Goal: Task Accomplishment & Management: Manage account settings

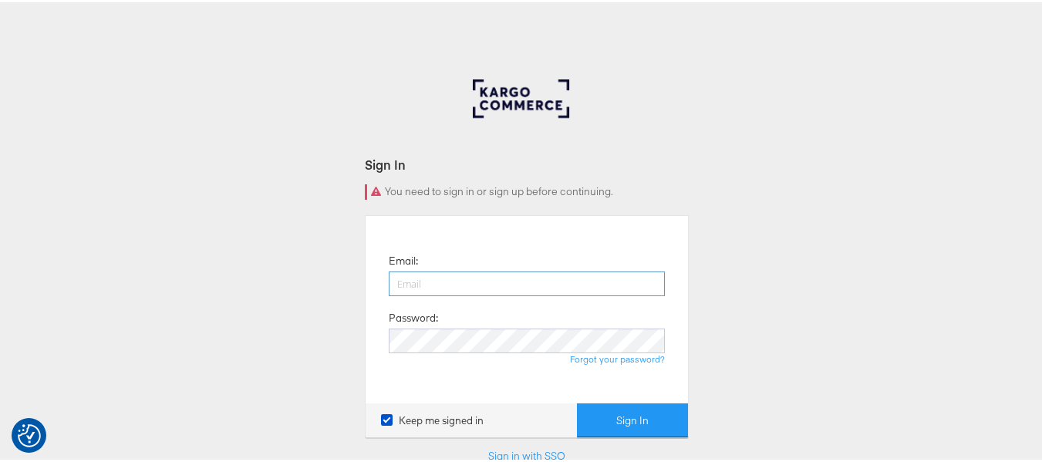
click at [483, 280] on input "email" at bounding box center [527, 281] width 276 height 25
type input "[PERSON_NAME][EMAIL_ADDRESS][DOMAIN_NAME]"
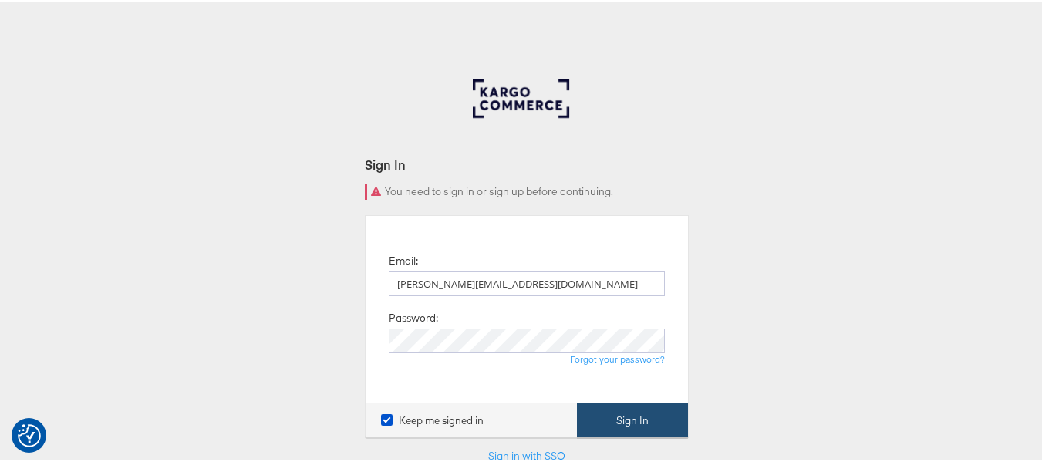
click at [595, 416] on button "Sign In" at bounding box center [632, 418] width 111 height 35
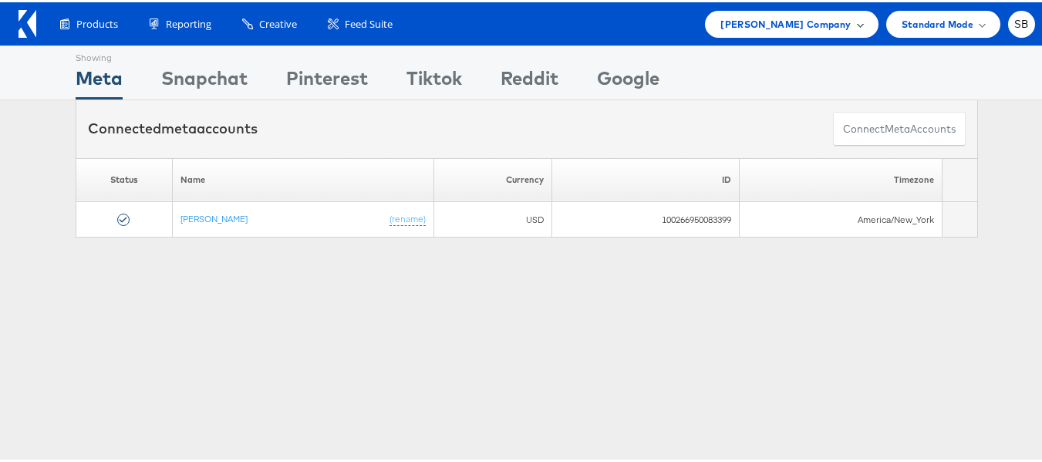
click at [808, 19] on span "Steve Madden Company" at bounding box center [785, 22] width 130 height 16
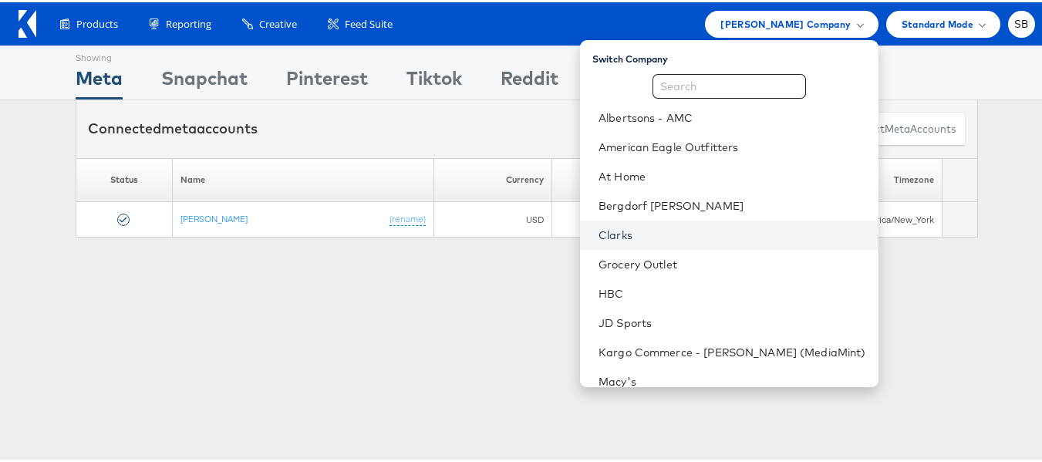
click at [646, 238] on link "Clarks" at bounding box center [732, 232] width 268 height 15
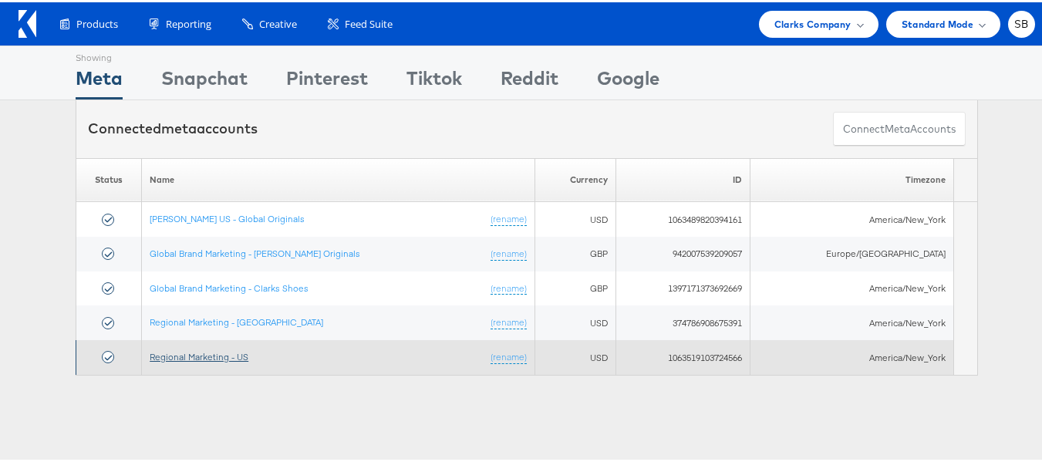
click at [201, 356] on link "Regional Marketing - US" at bounding box center [199, 355] width 99 height 12
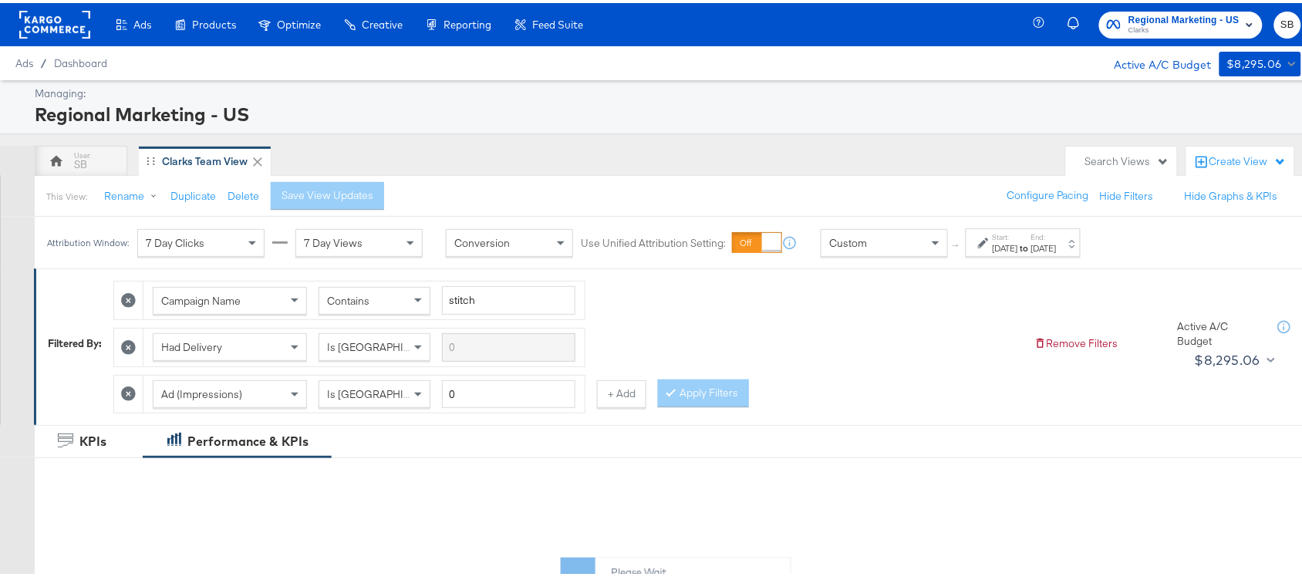
click at [1018, 244] on div "Aug 24th 2025" at bounding box center [1005, 245] width 25 height 12
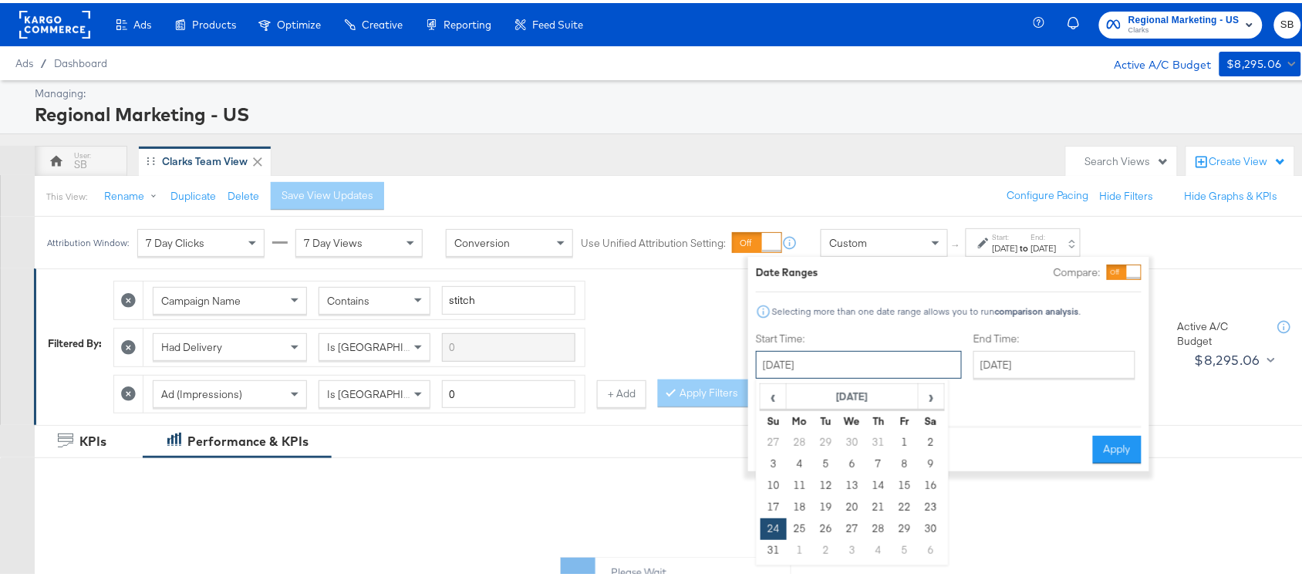
click at [822, 359] on input "August 24th 2025" at bounding box center [859, 362] width 206 height 28
click at [938, 392] on span "›" at bounding box center [931, 393] width 24 height 23
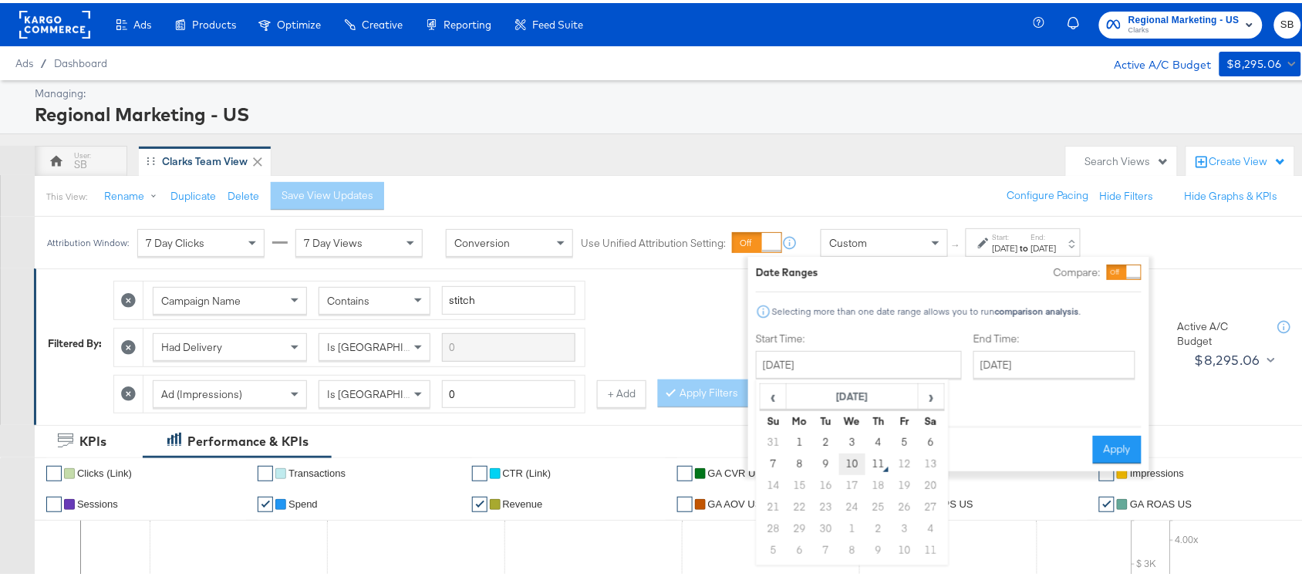
click at [858, 463] on td "10" at bounding box center [852, 461] width 26 height 22
type input "September 10th 2025"
click at [1124, 444] on button "Apply" at bounding box center [1117, 447] width 49 height 28
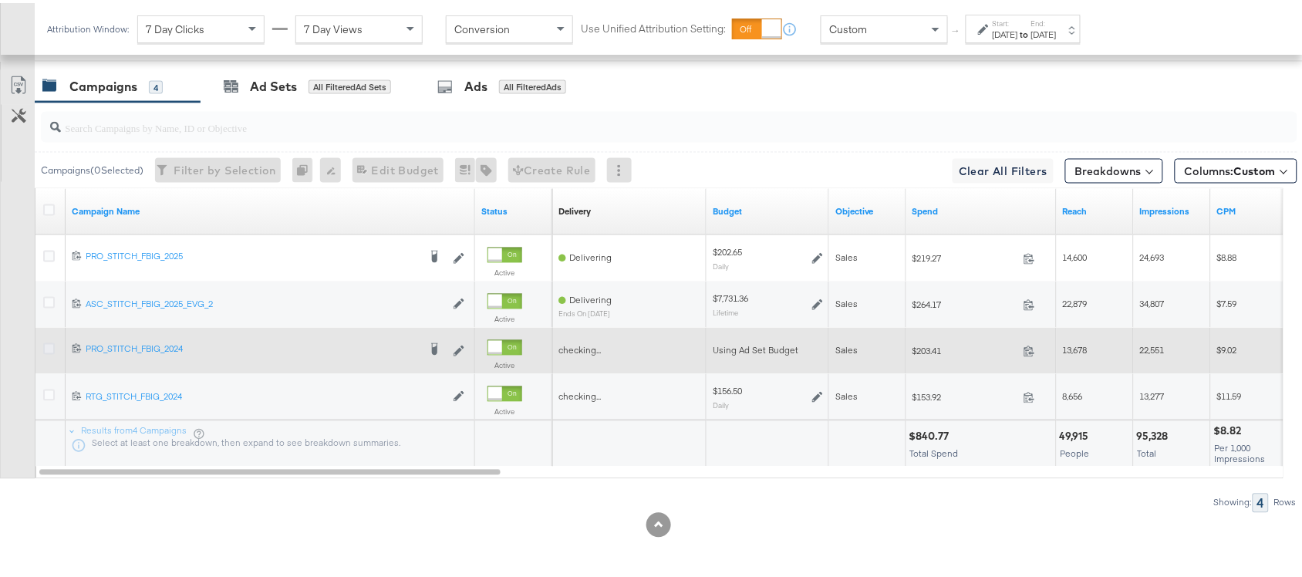
scroll to position [850, 0]
click at [45, 344] on icon at bounding box center [49, 346] width 12 height 12
click at [0, 0] on input "checkbox" at bounding box center [0, 0] width 0 height 0
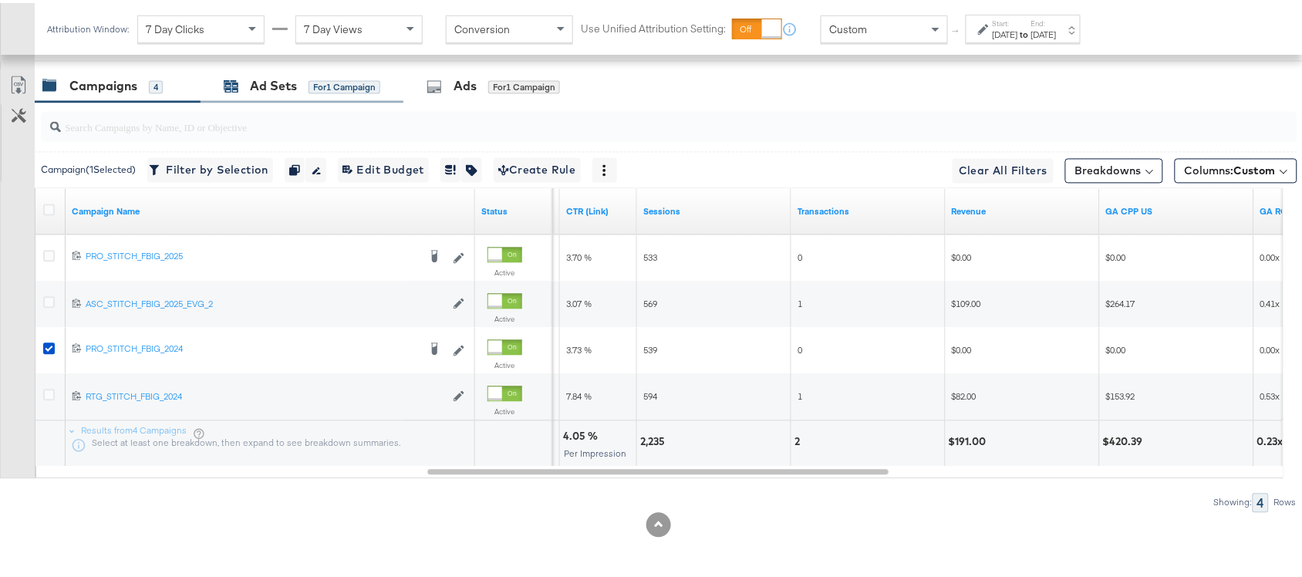
click at [258, 82] on div "Ad Sets" at bounding box center [273, 84] width 47 height 18
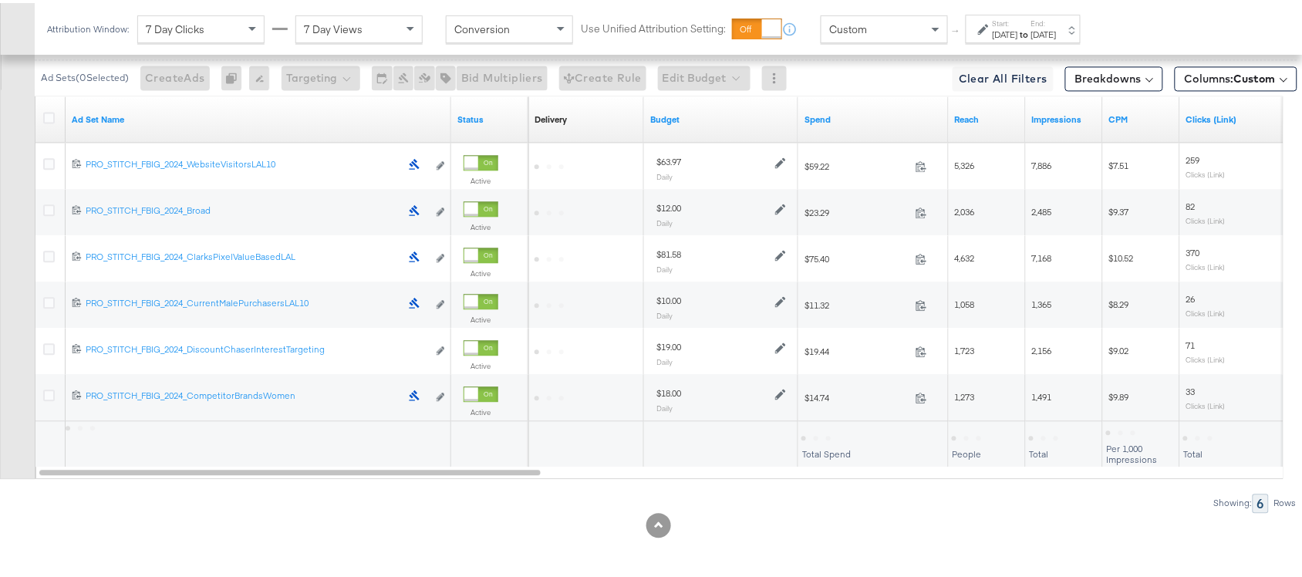
scroll to position [852, 0]
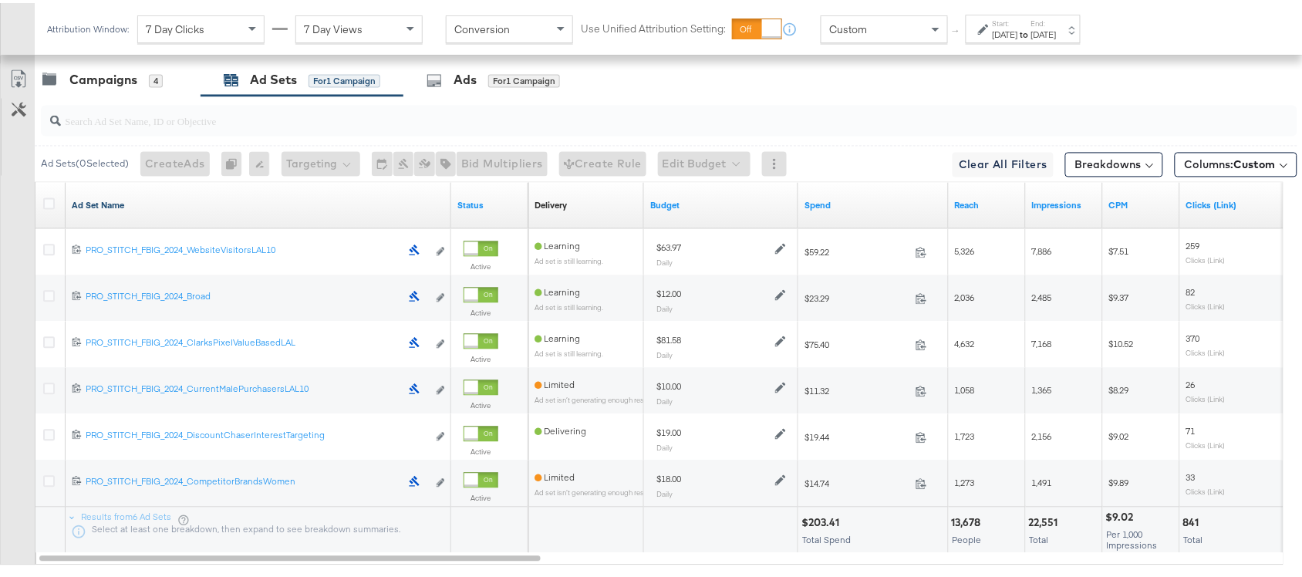
click at [127, 203] on link "Ad Set Name" at bounding box center [258, 203] width 373 height 12
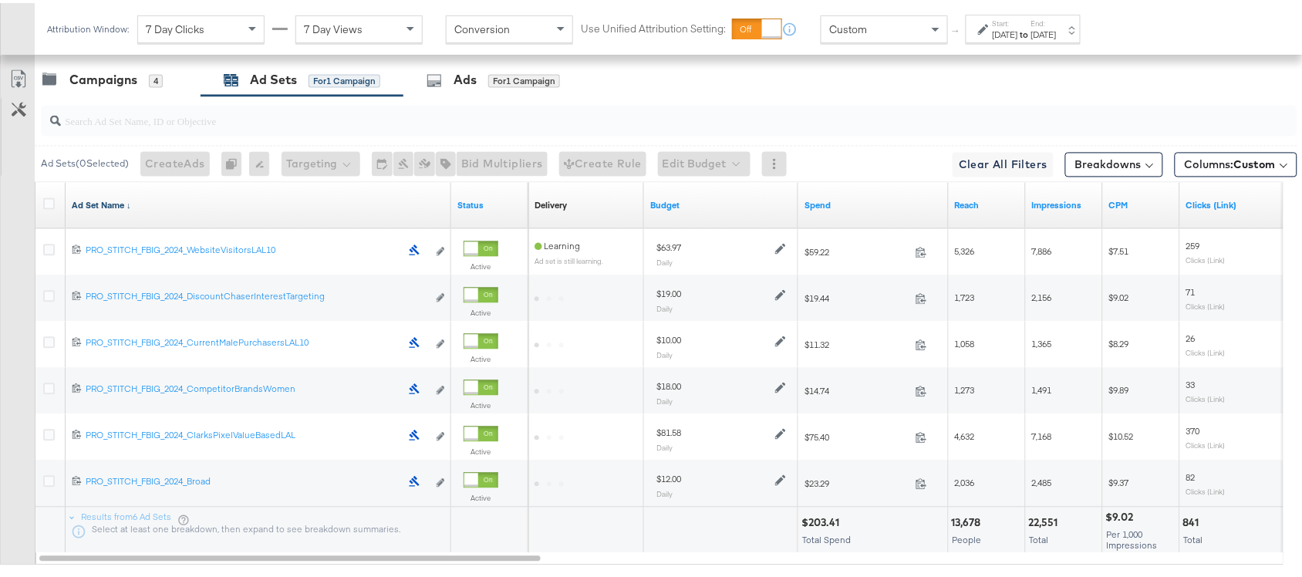
click at [143, 205] on link "Ad Set Name ↓" at bounding box center [258, 203] width 373 height 12
click at [47, 207] on icon at bounding box center [49, 201] width 12 height 12
click at [0, 0] on input "checkbox" at bounding box center [0, 0] width 0 height 0
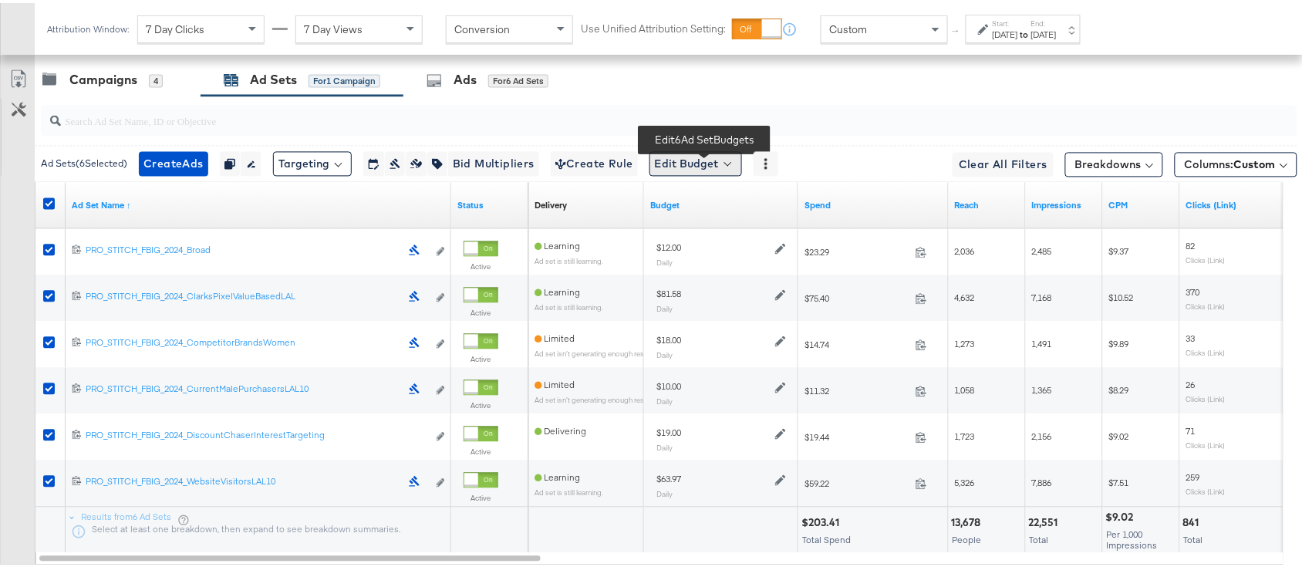
click at [726, 159] on button "Edit Budget" at bounding box center [695, 161] width 93 height 25
click at [684, 208] on span "Edit Ad Set Budget" at bounding box center [700, 201] width 88 height 20
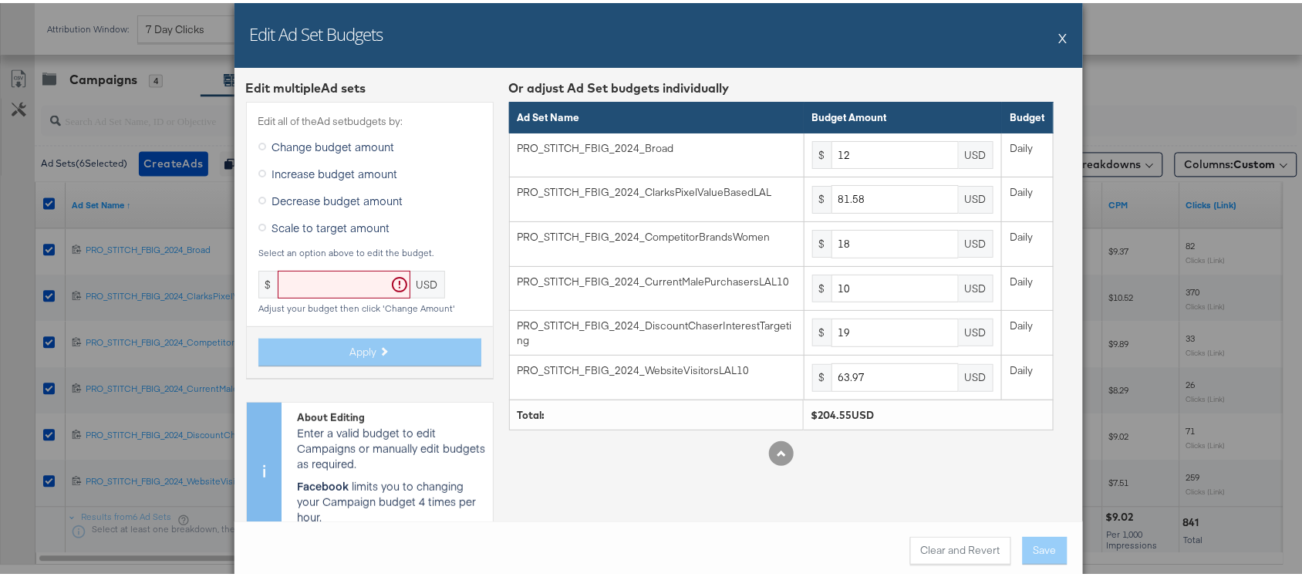
click at [305, 226] on span "Scale to target amount" at bounding box center [331, 224] width 118 height 15
click at [0, 0] on input "Scale to target amount" at bounding box center [0, 0] width 0 height 0
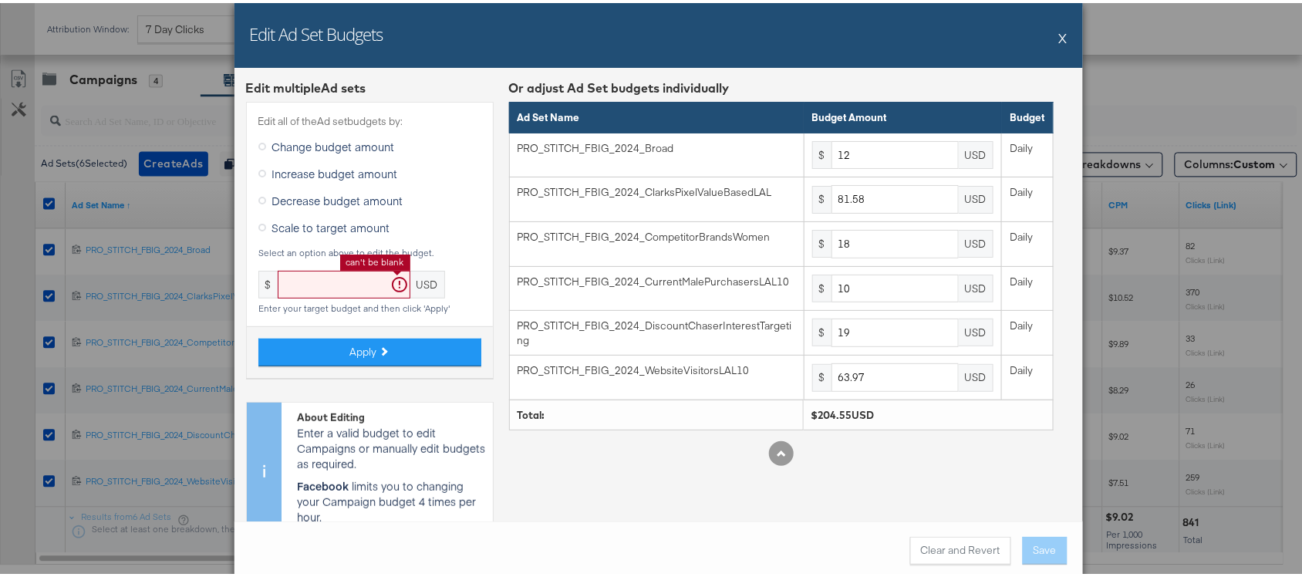
click at [321, 276] on input "text" at bounding box center [344, 282] width 133 height 29
click at [309, 285] on input "text" at bounding box center [344, 282] width 133 height 29
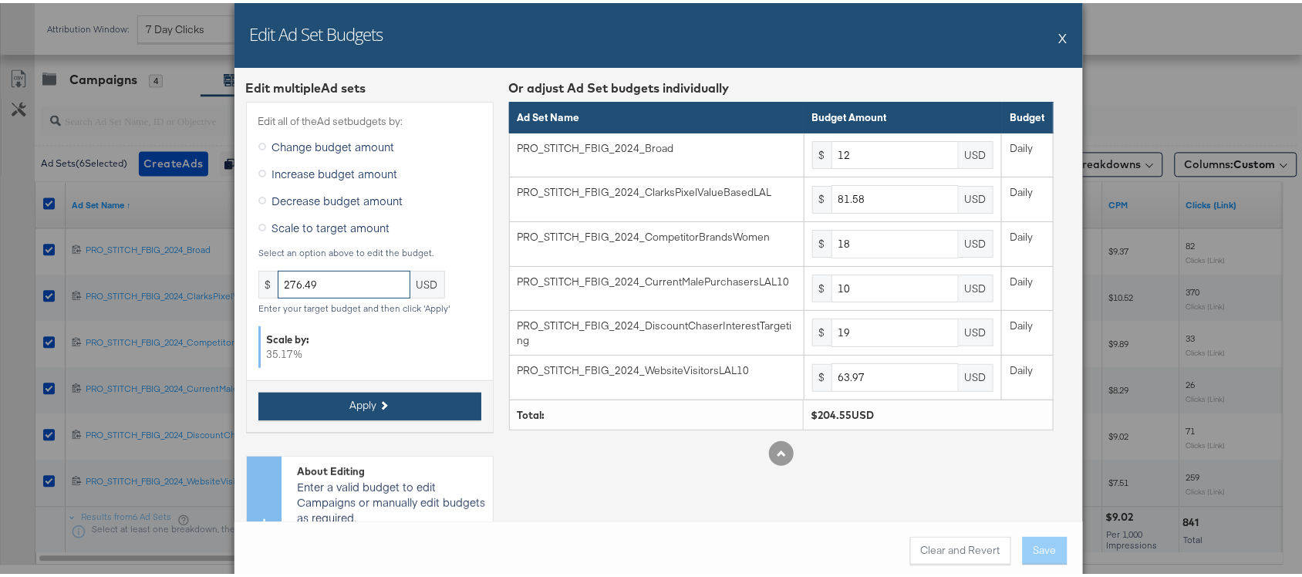
type input "276.49"
click at [353, 398] on span "Apply" at bounding box center [363, 402] width 27 height 15
type input "16.22"
type input "110.27"
type input "24.33"
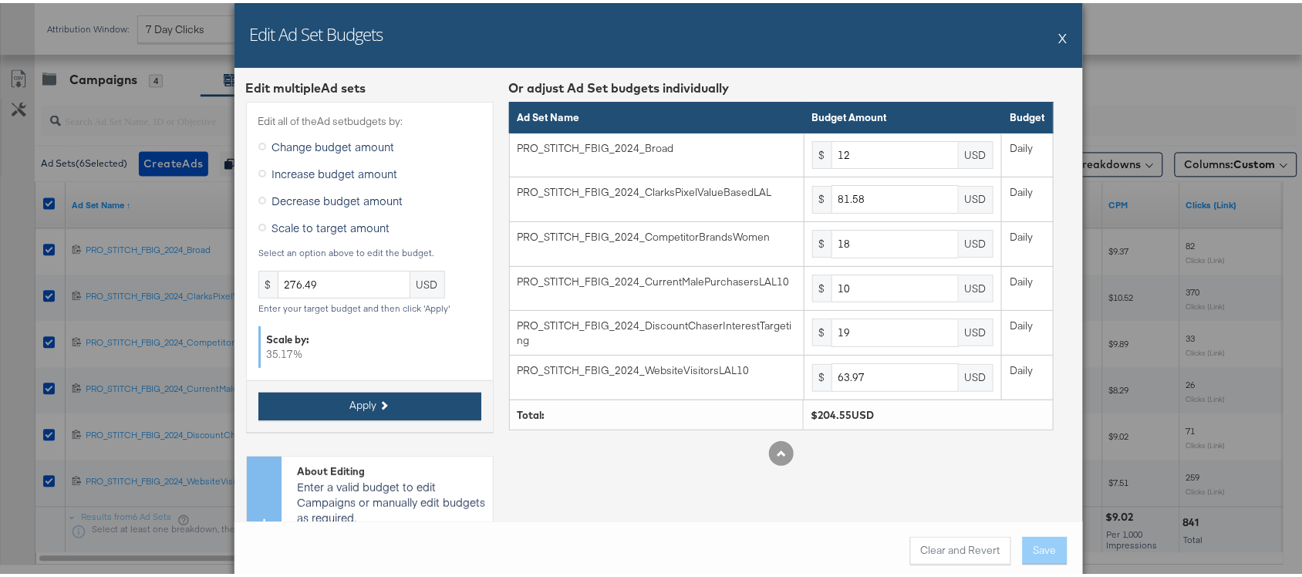
type input "13.51"
type input "25.68"
type input "86.46"
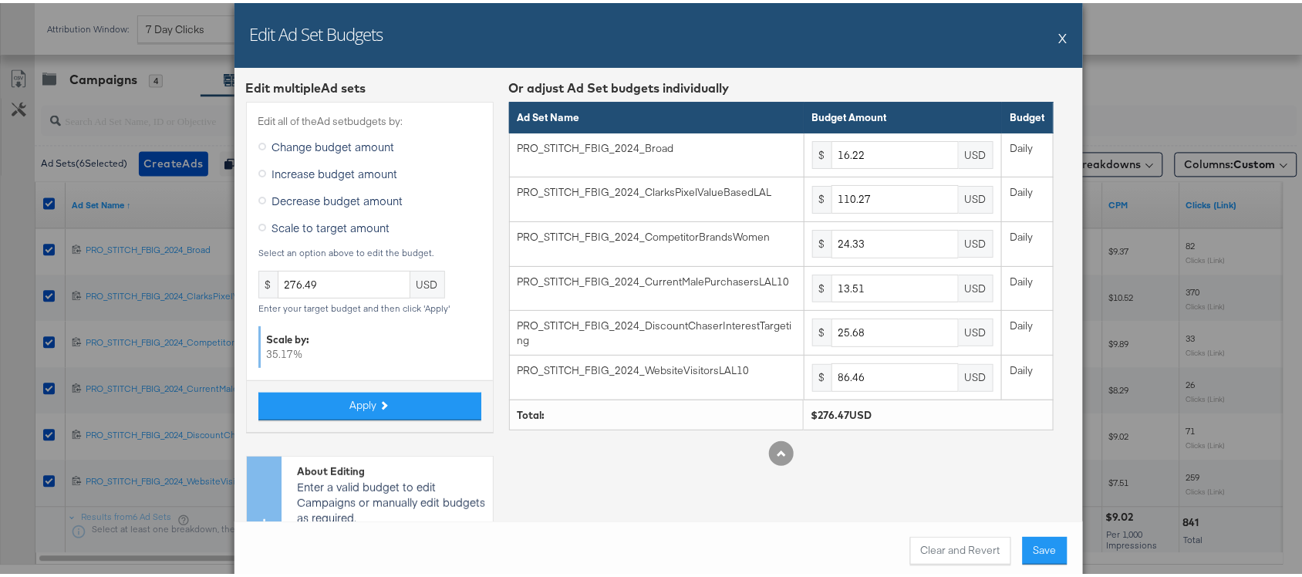
scroll to position [83, 0]
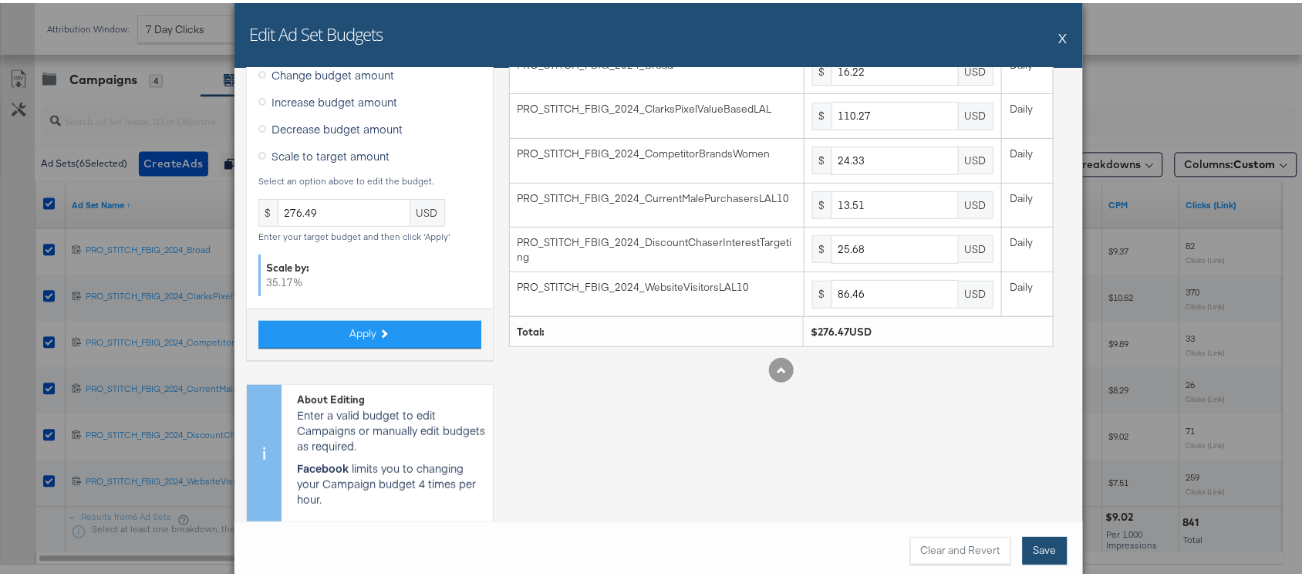
click at [1043, 544] on button "Save" at bounding box center [1045, 548] width 45 height 28
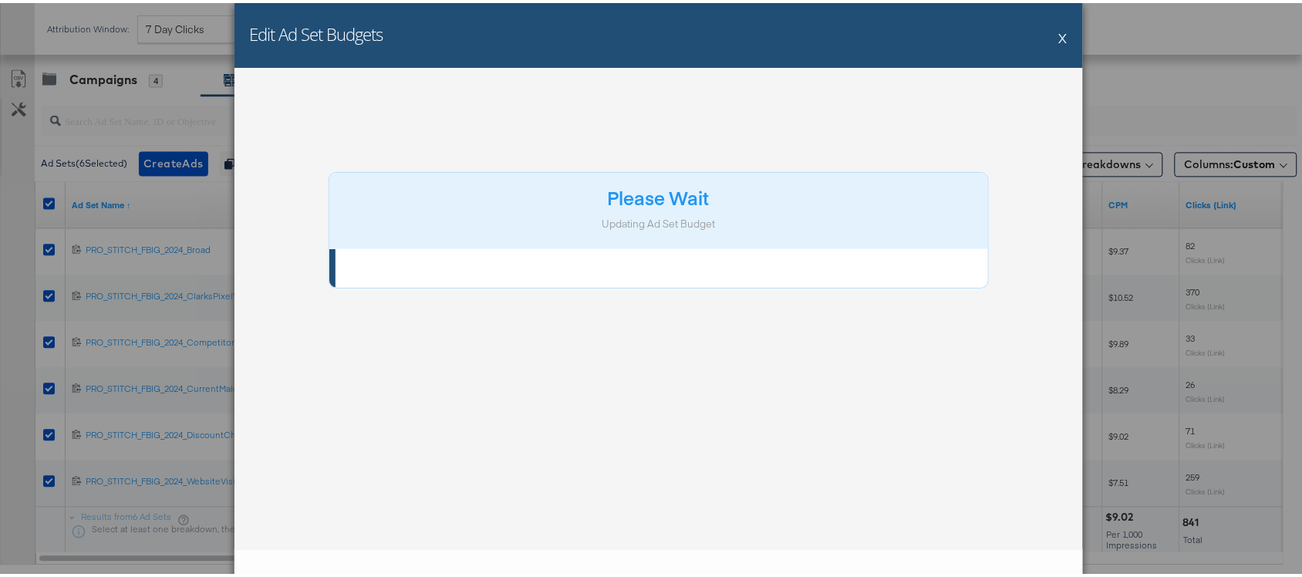
scroll to position [0, 0]
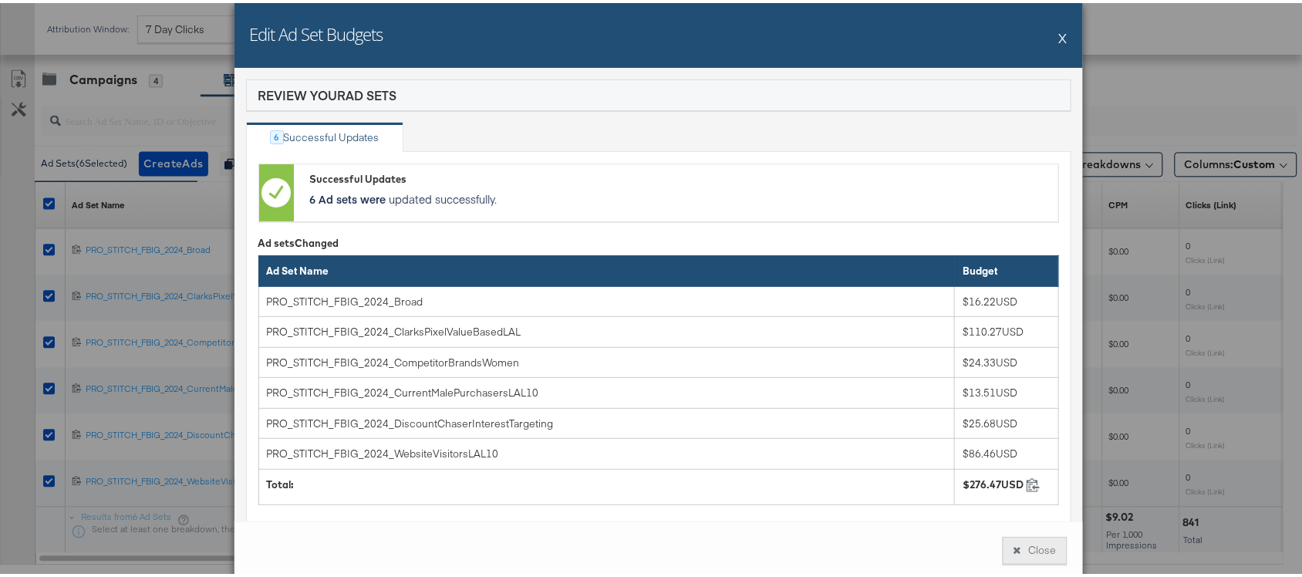
click at [1020, 544] on button "Close" at bounding box center [1035, 548] width 65 height 28
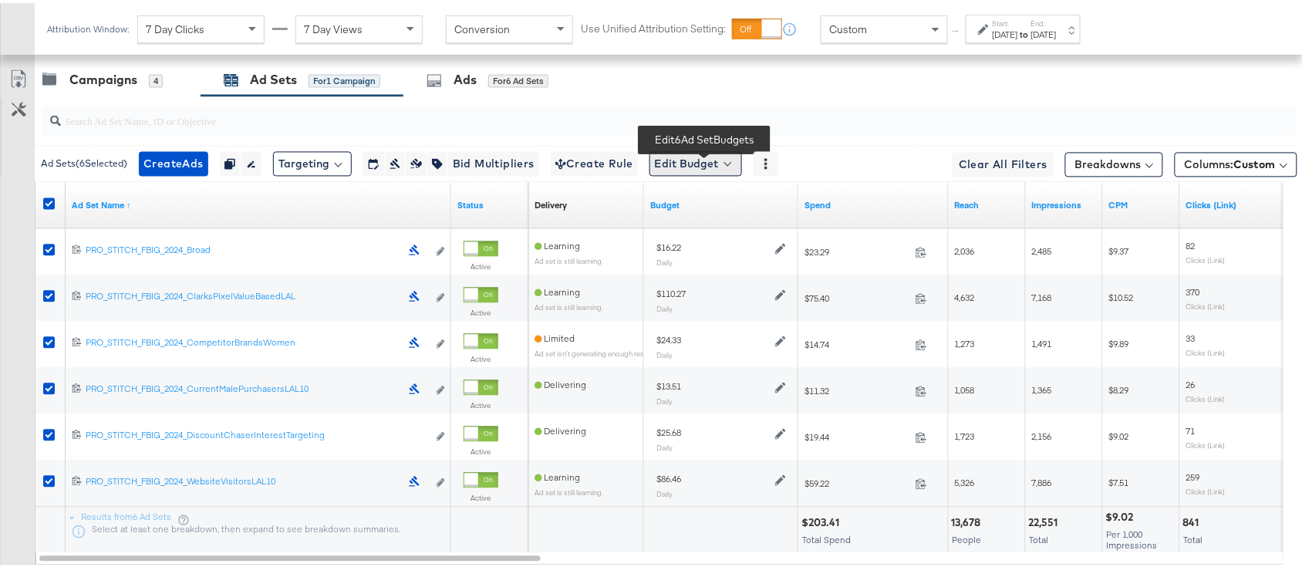
click at [699, 174] on button "Edit Budget" at bounding box center [695, 161] width 93 height 25
click at [700, 204] on span "Edit Ad Set Budget" at bounding box center [700, 201] width 88 height 20
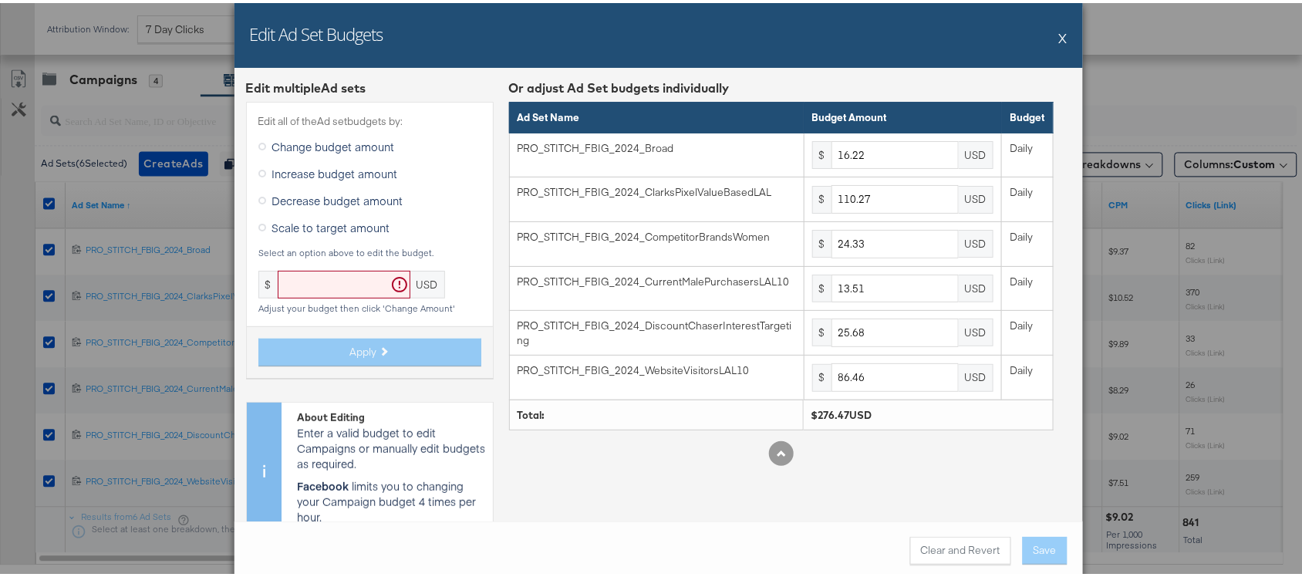
click at [1059, 32] on button "X" at bounding box center [1063, 34] width 8 height 31
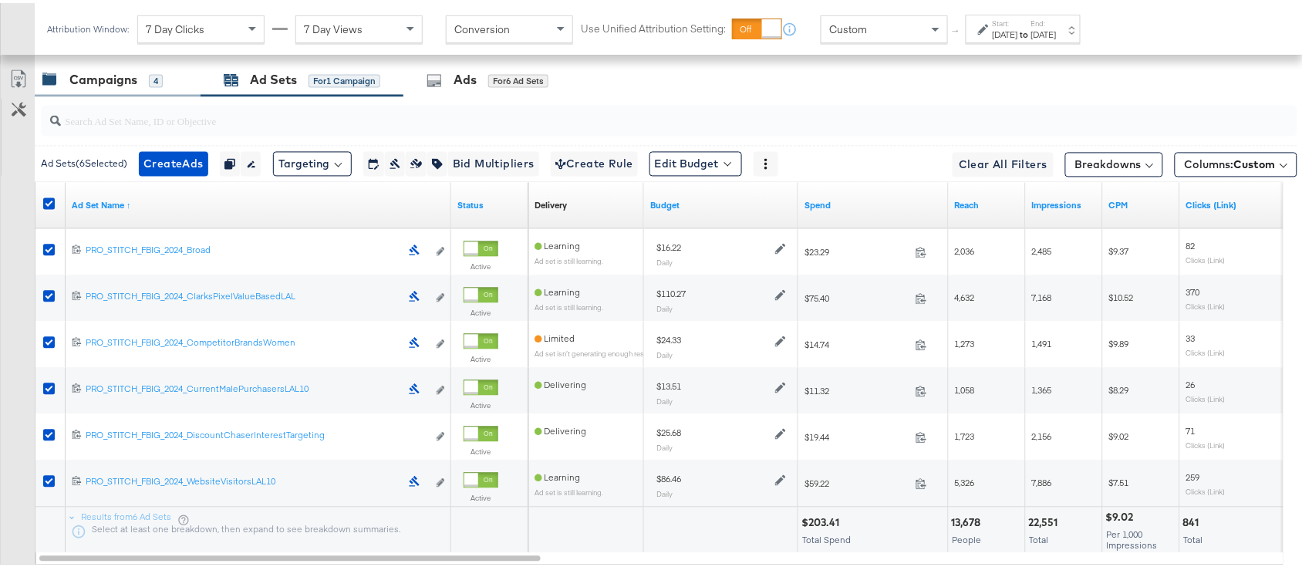
click at [93, 81] on div "Campaigns" at bounding box center [103, 78] width 68 height 18
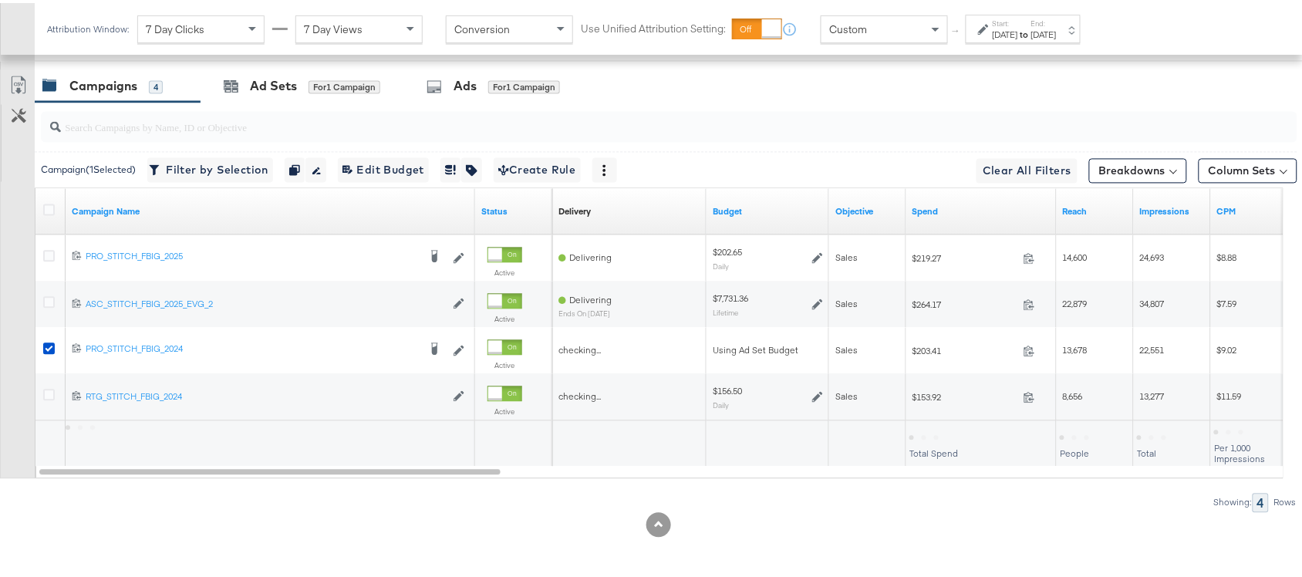
scroll to position [850, 0]
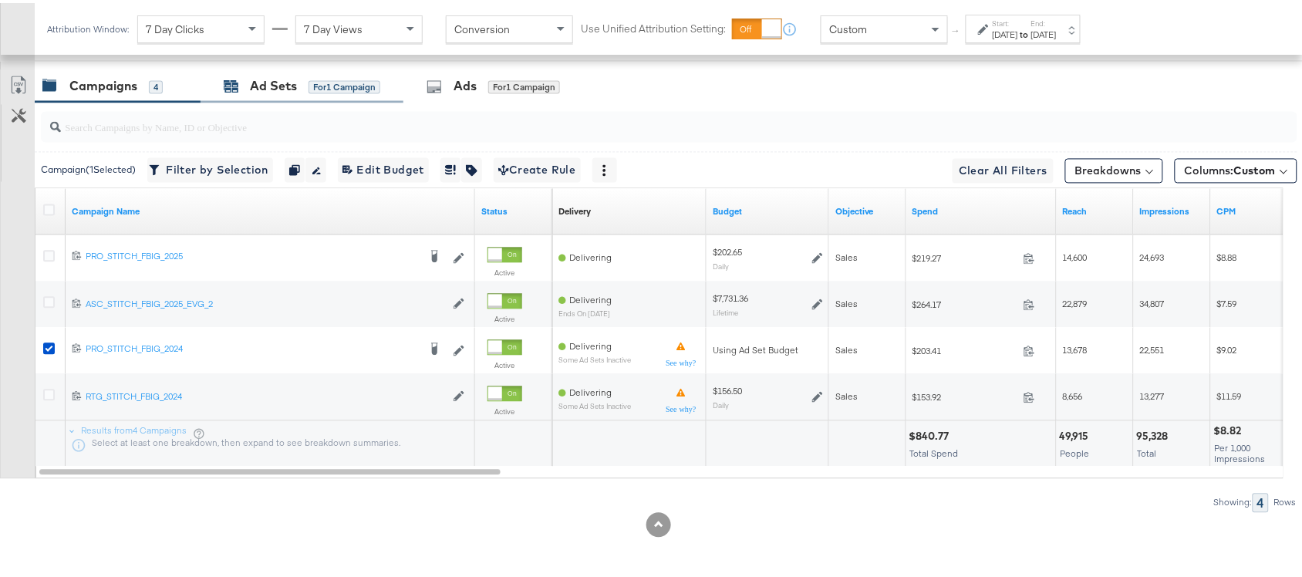
click at [266, 77] on div "Ad Sets" at bounding box center [273, 84] width 47 height 18
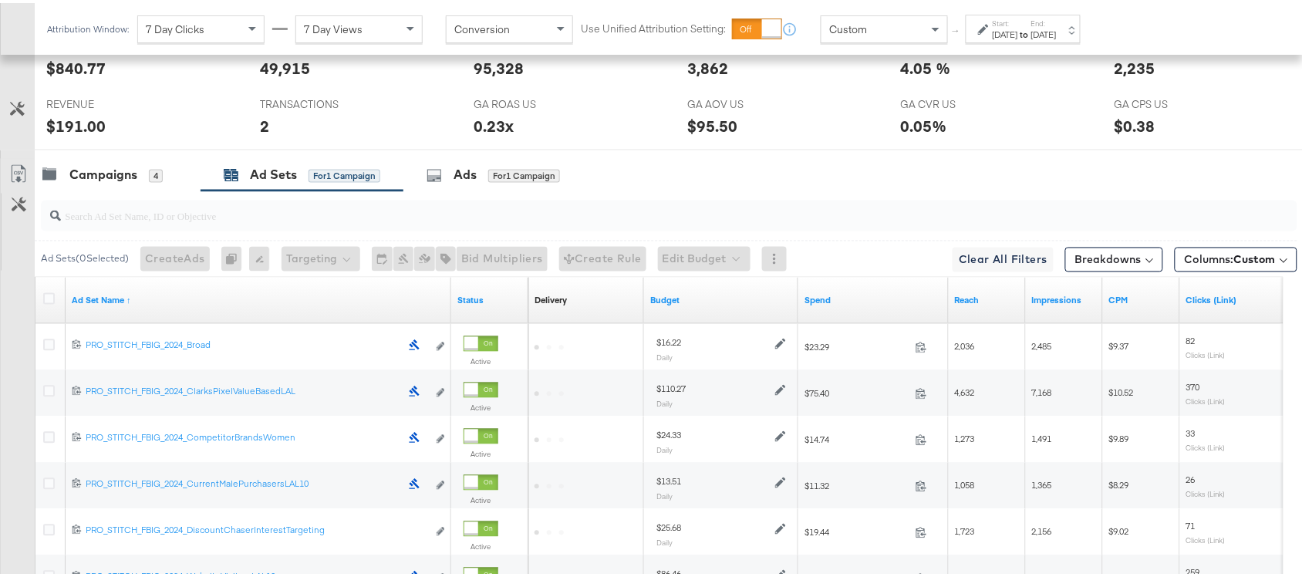
scroll to position [852, 0]
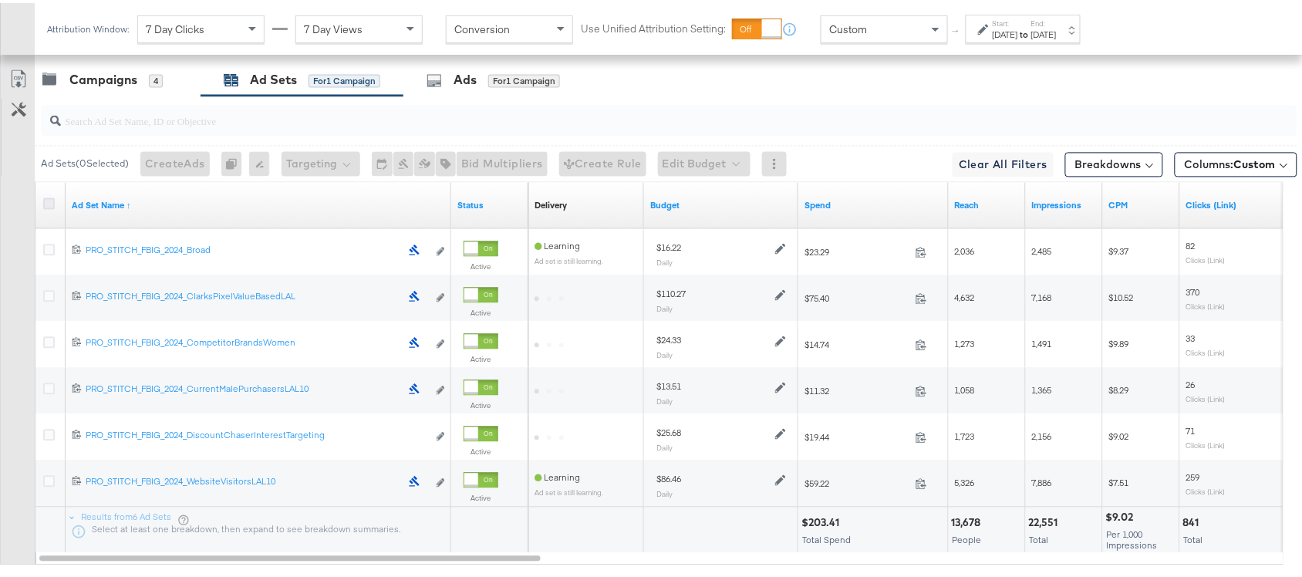
click at [48, 201] on icon at bounding box center [49, 201] width 12 height 12
click at [0, 0] on input "checkbox" at bounding box center [0, 0] width 0 height 0
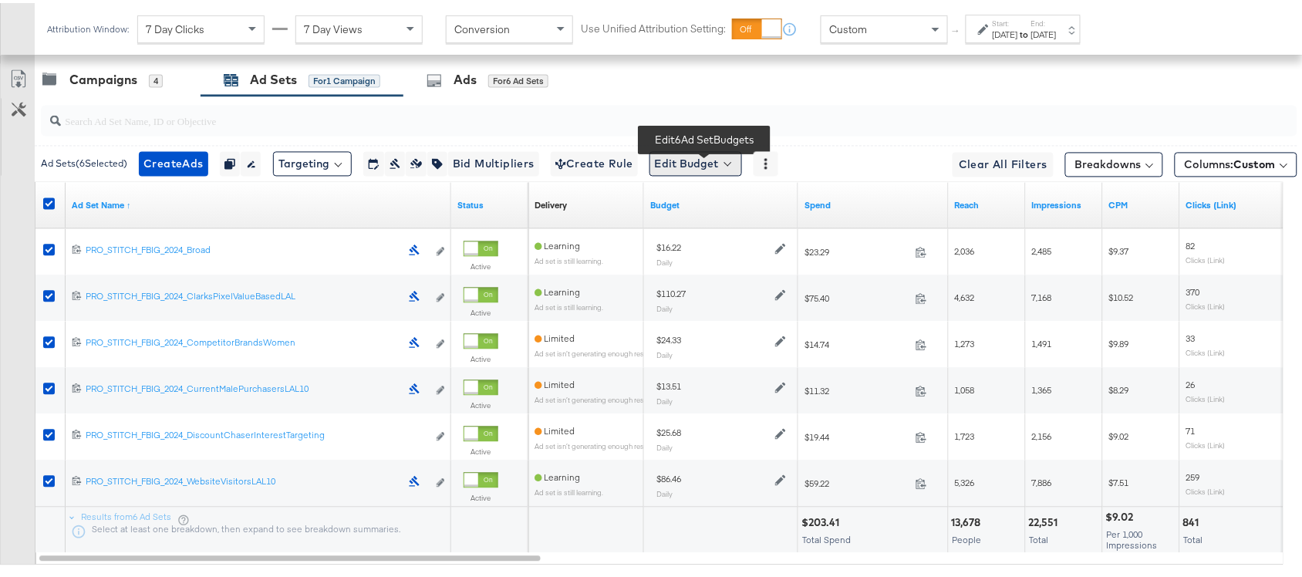
click at [733, 170] on button "Edit Budget" at bounding box center [695, 161] width 93 height 25
click at [706, 211] on span "Edit Ad Set Budget" at bounding box center [700, 201] width 88 height 20
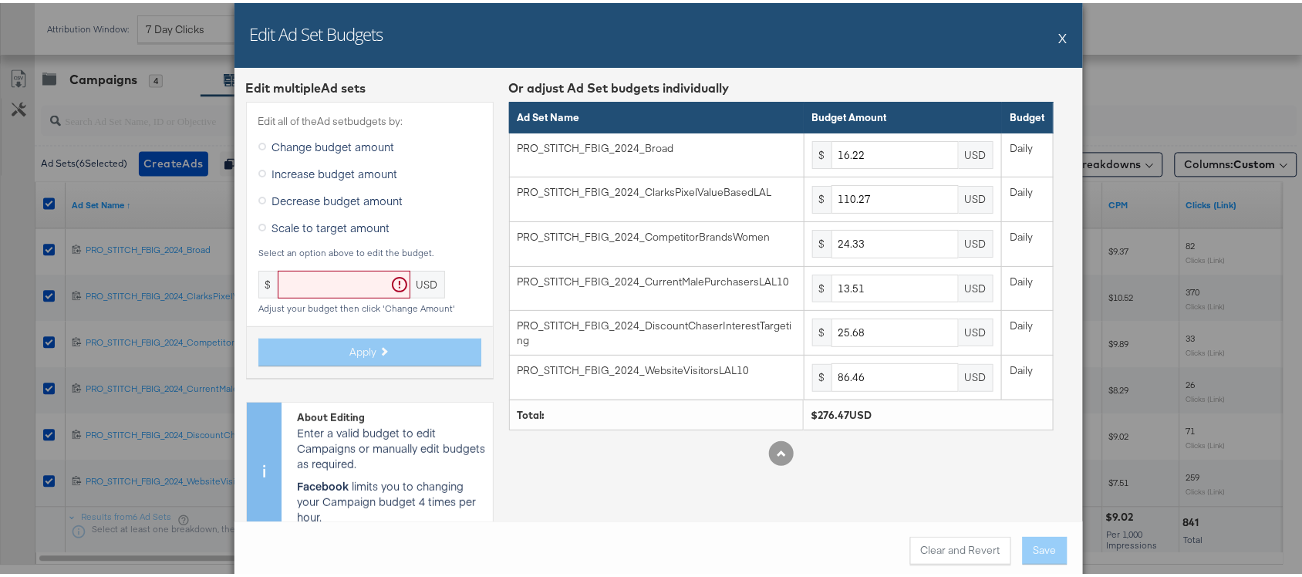
click at [345, 225] on span "Scale to target amount" at bounding box center [331, 224] width 118 height 15
click at [0, 0] on input "Scale to target amount" at bounding box center [0, 0] width 0 height 0
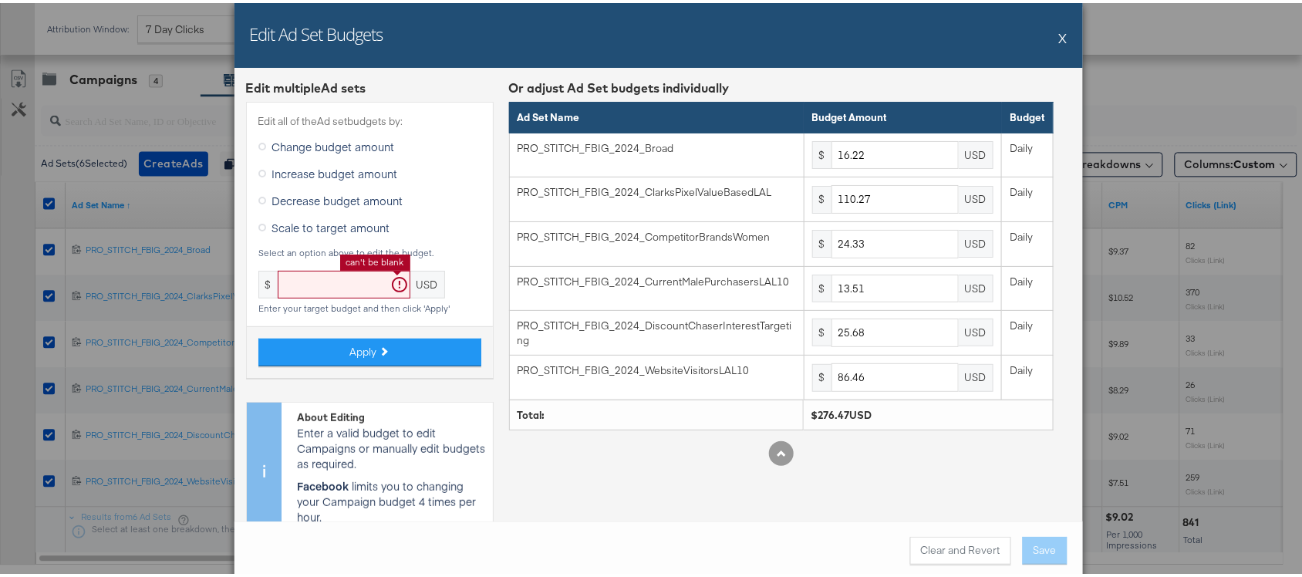
click at [333, 290] on input "text" at bounding box center [344, 282] width 133 height 29
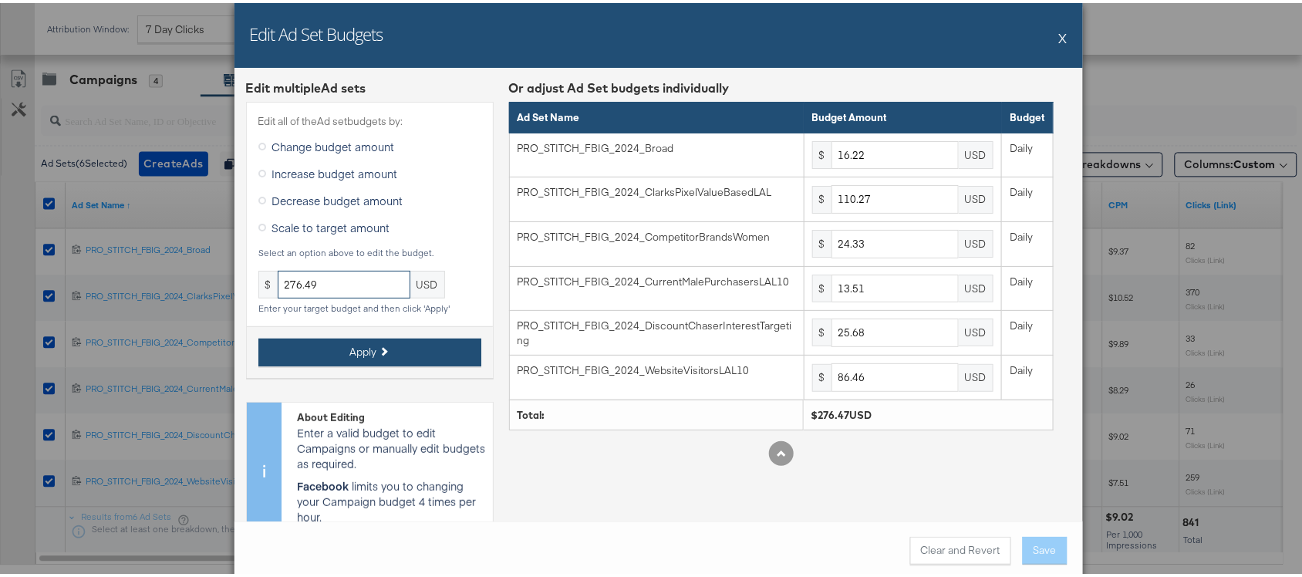
type input "276.49"
click at [364, 348] on span "Apply" at bounding box center [363, 349] width 27 height 15
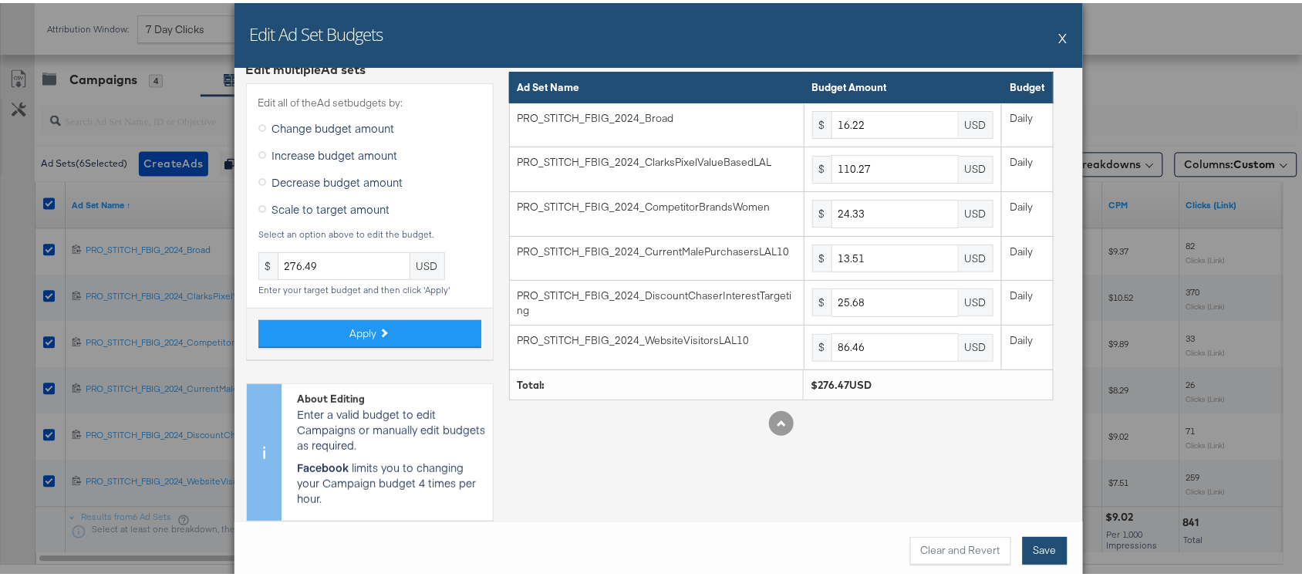
click at [1027, 542] on button "Save" at bounding box center [1045, 548] width 45 height 28
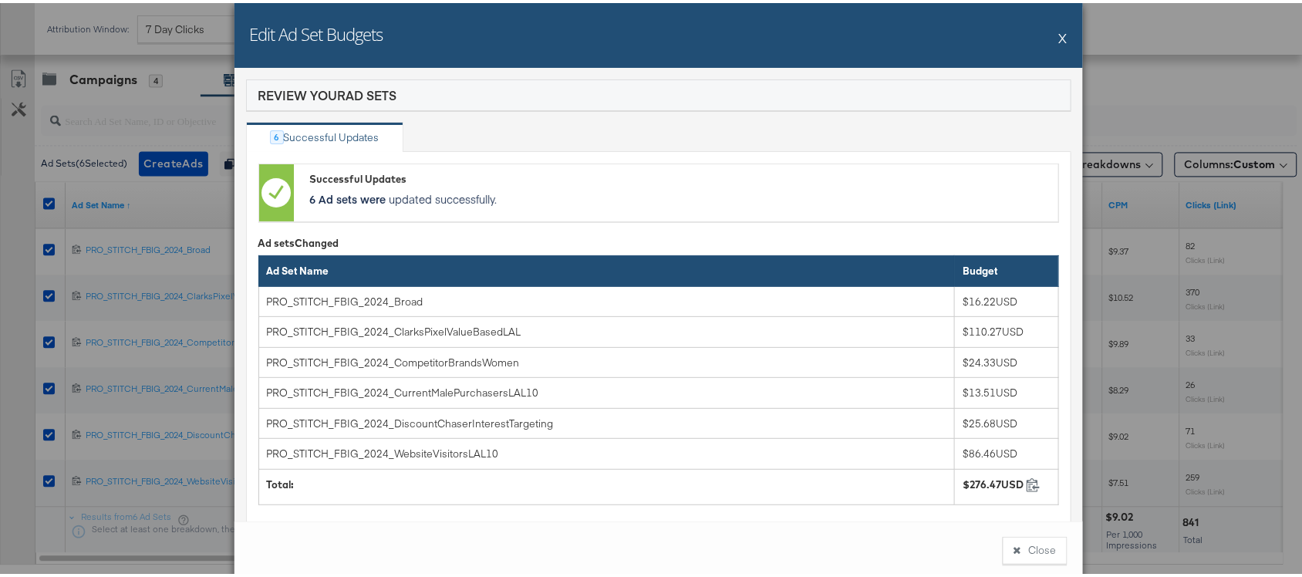
click at [1059, 35] on button "X" at bounding box center [1063, 34] width 8 height 31
